Goal: Find specific page/section: Find specific page/section

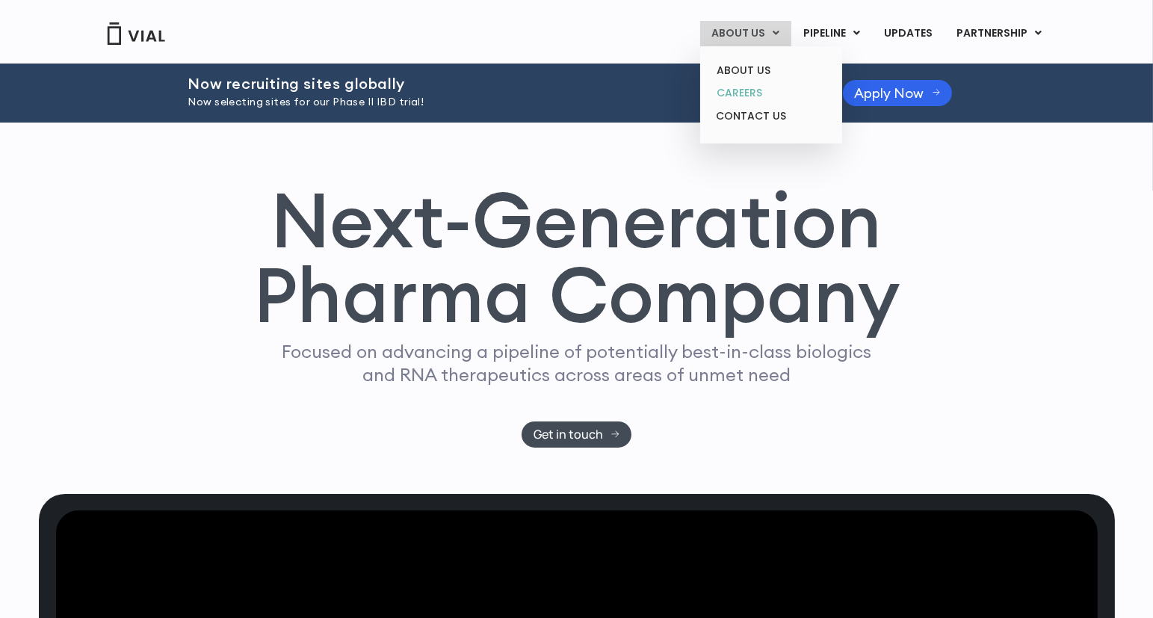
click at [747, 98] on link "CAREERS" at bounding box center [770, 92] width 131 height 23
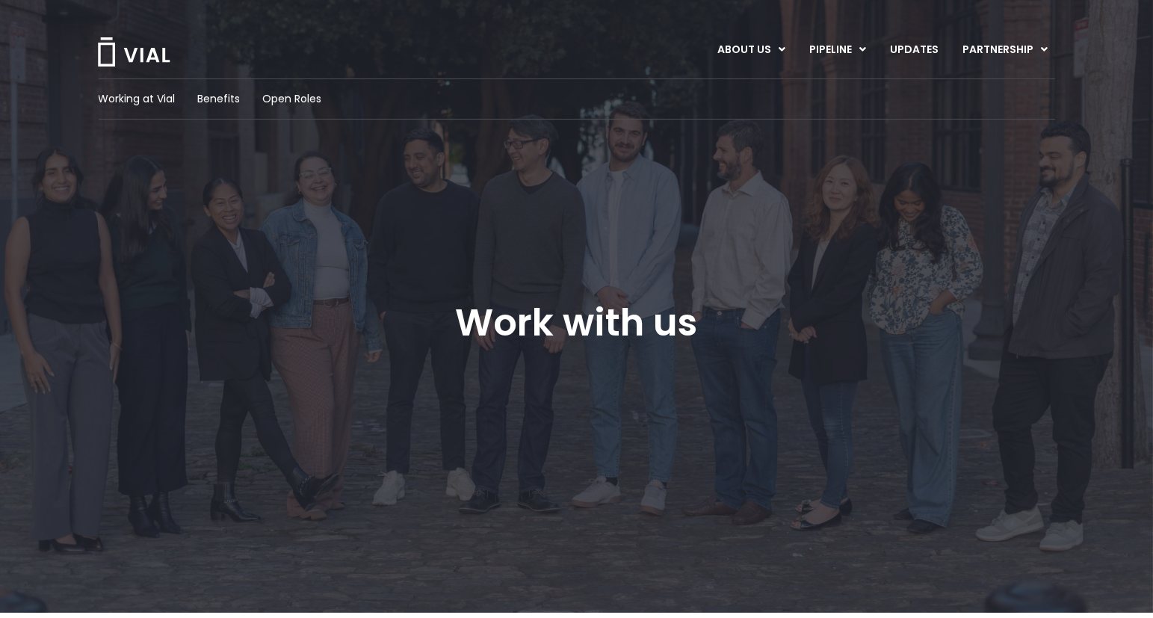
scroll to position [90, 0]
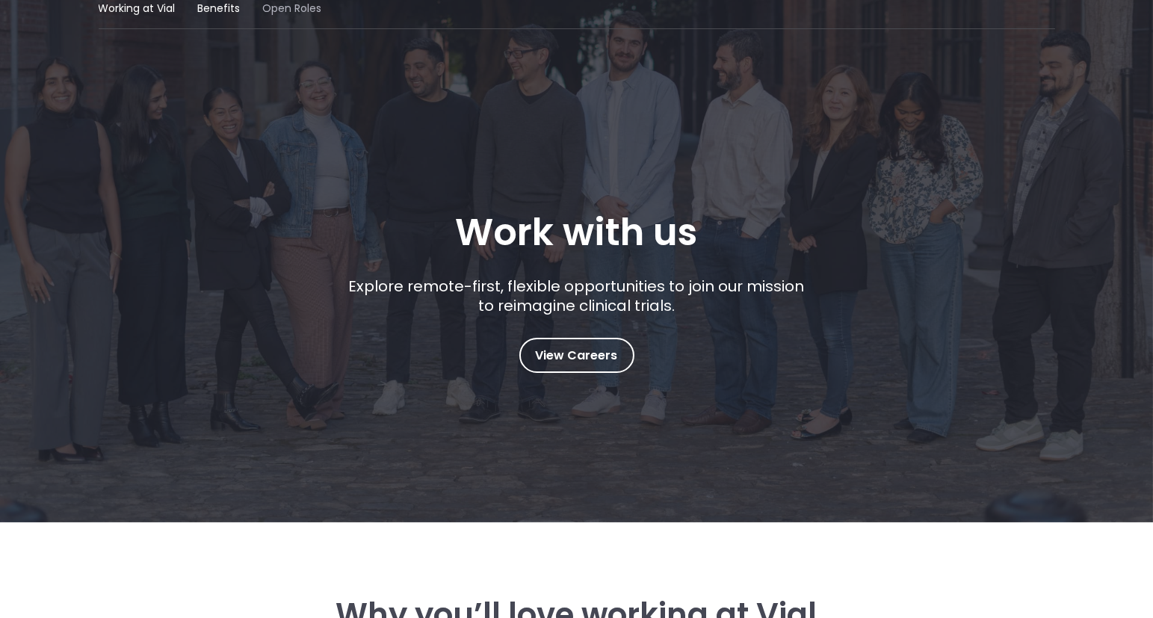
click at [275, 7] on span "Open Roles" at bounding box center [292, 9] width 59 height 16
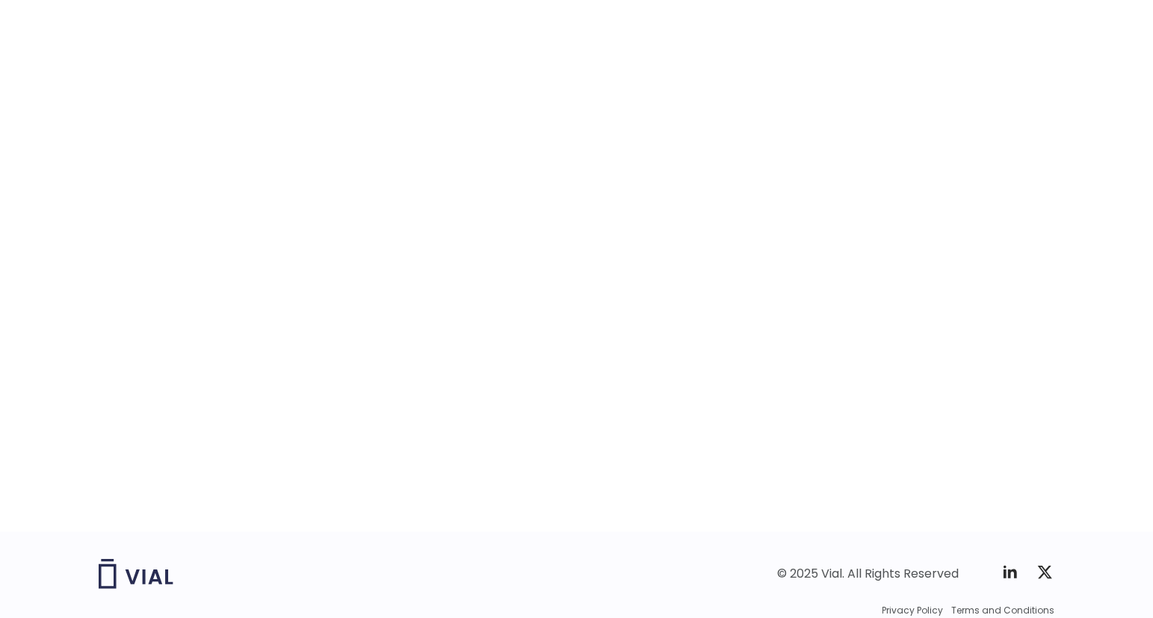
scroll to position [2258, 0]
